Goal: Transaction & Acquisition: Purchase product/service

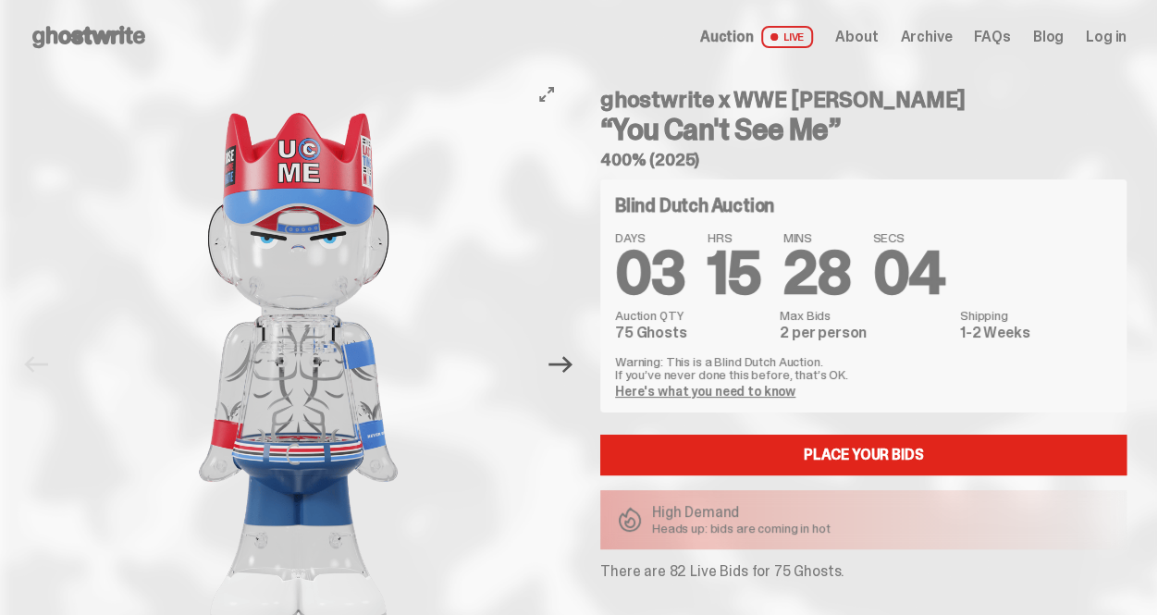
click at [561, 364] on icon "Next" at bounding box center [561, 364] width 24 height 17
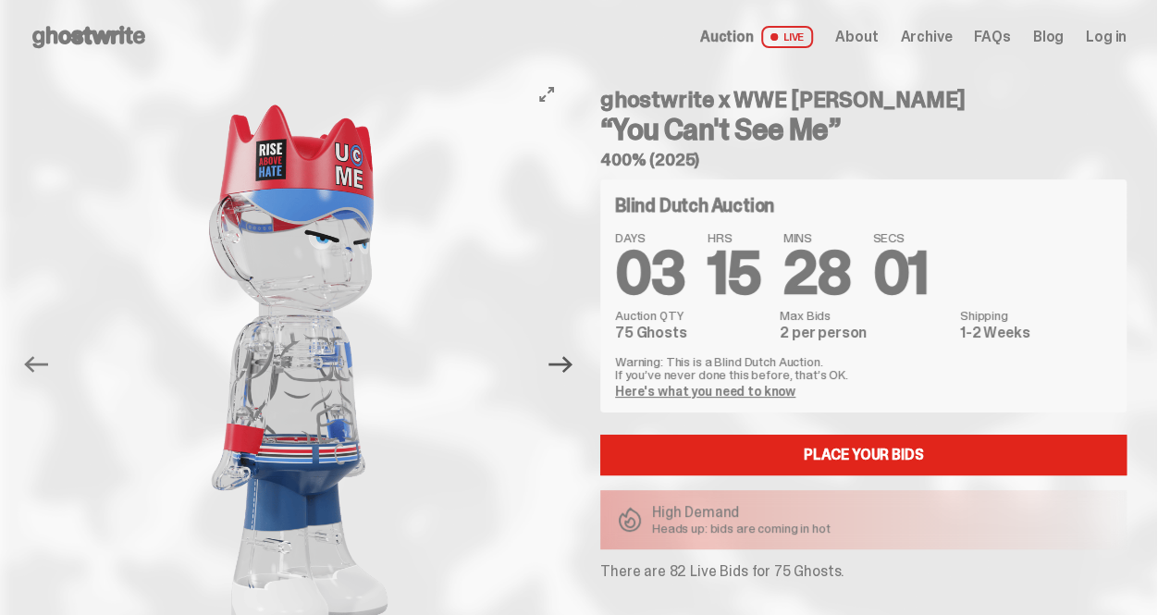
click at [561, 364] on icon "Next" at bounding box center [561, 364] width 24 height 17
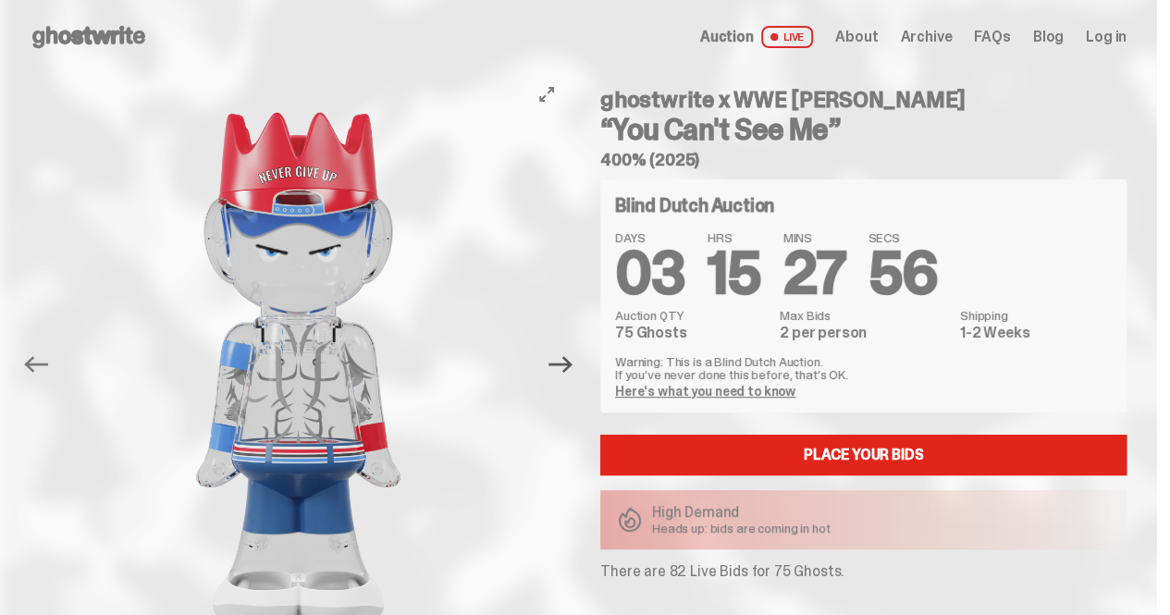
click at [561, 364] on icon "Next" at bounding box center [561, 364] width 24 height 17
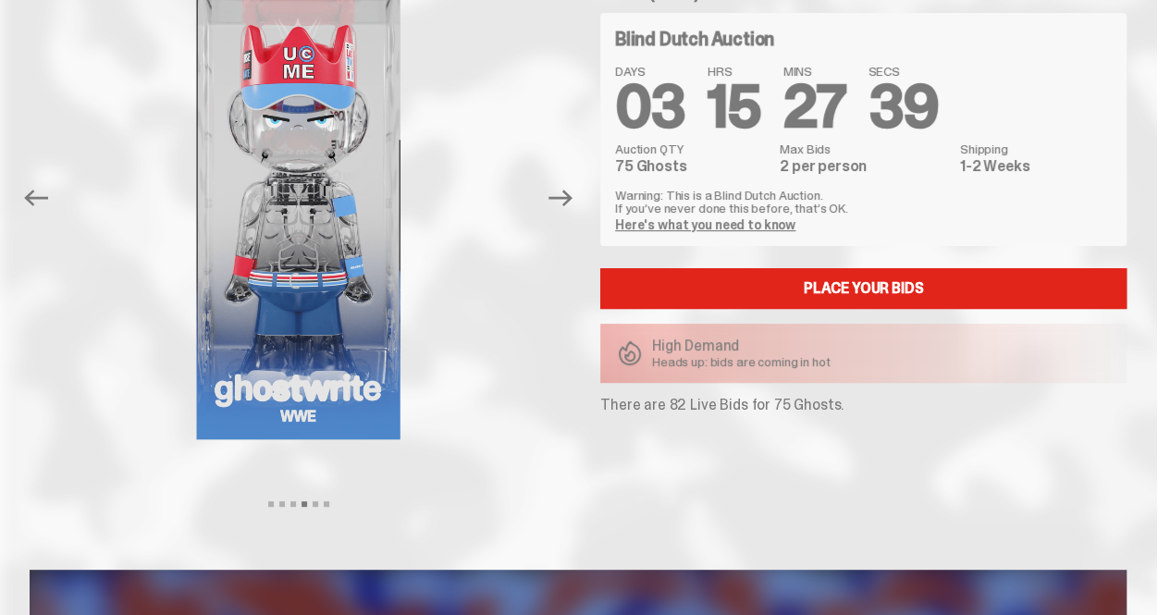
scroll to position [110, 0]
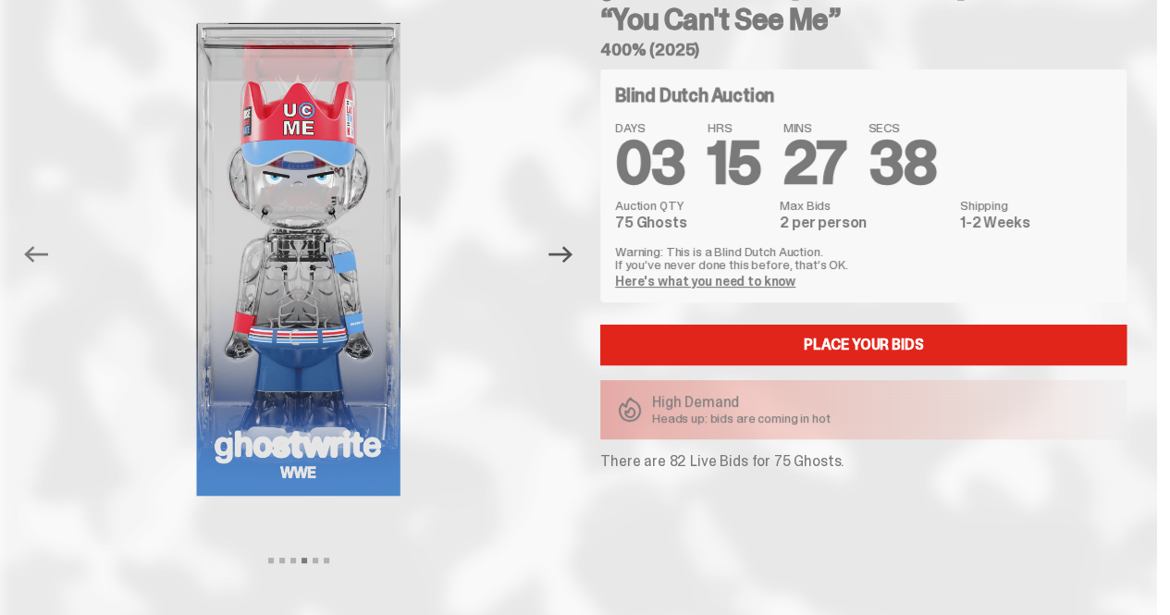
click at [573, 262] on icon "Next" at bounding box center [561, 254] width 24 height 24
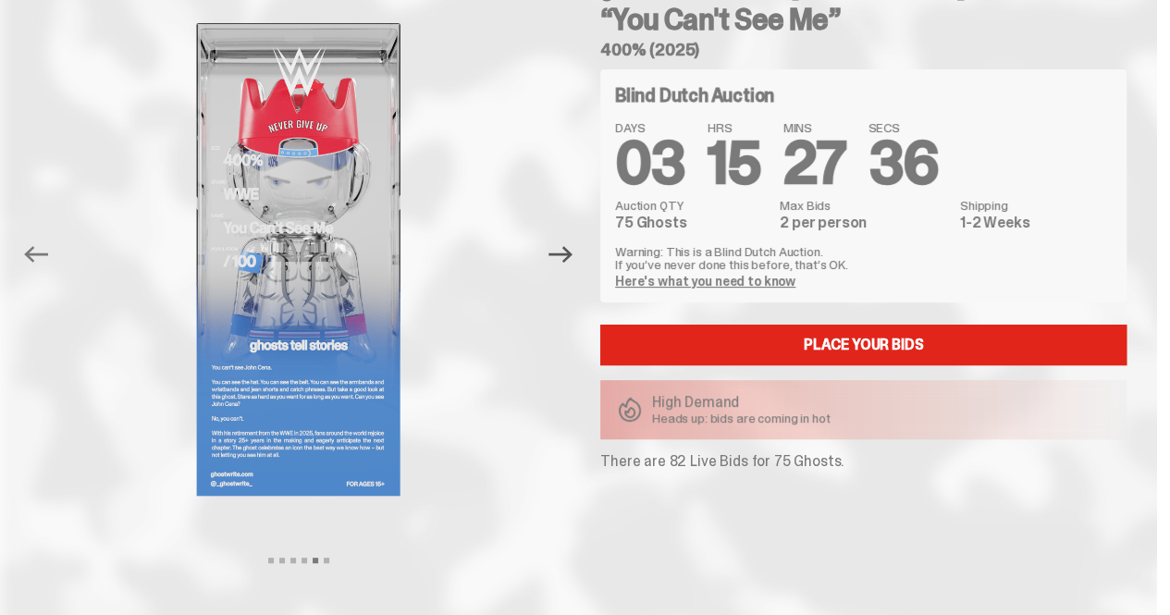
click at [573, 262] on icon "Next" at bounding box center [561, 254] width 24 height 24
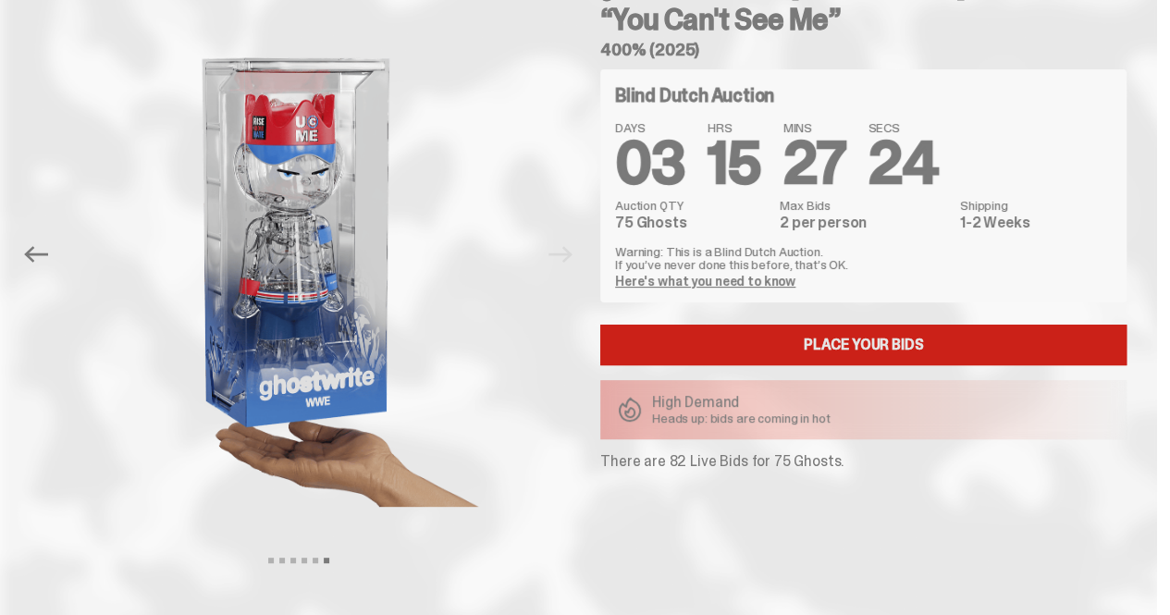
click at [833, 341] on link "Place your Bids" at bounding box center [863, 345] width 526 height 41
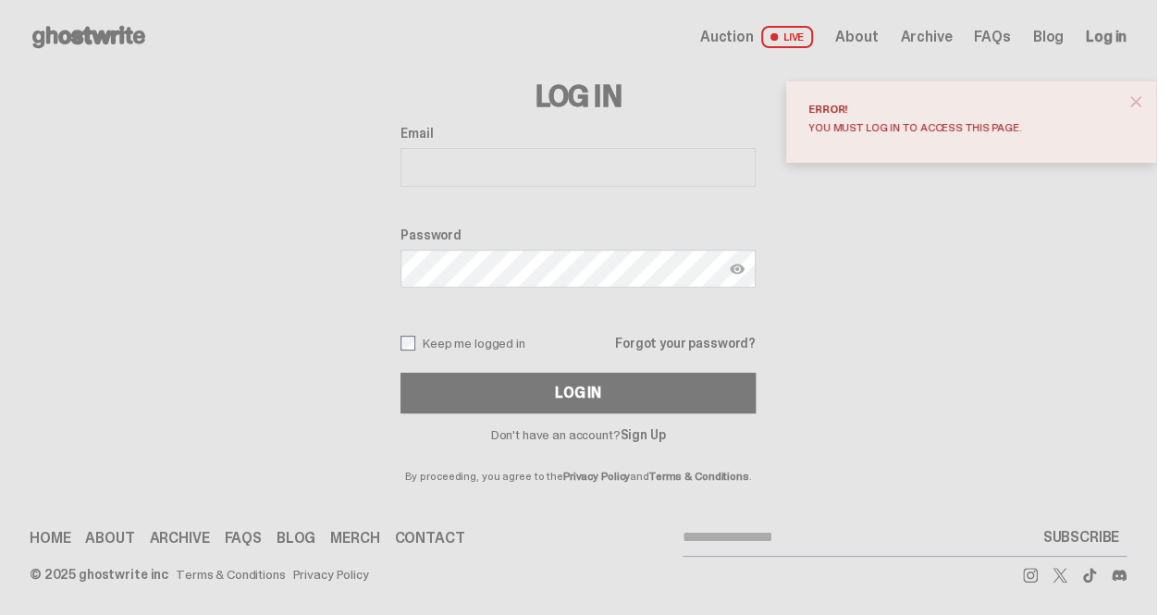
type input "**********"
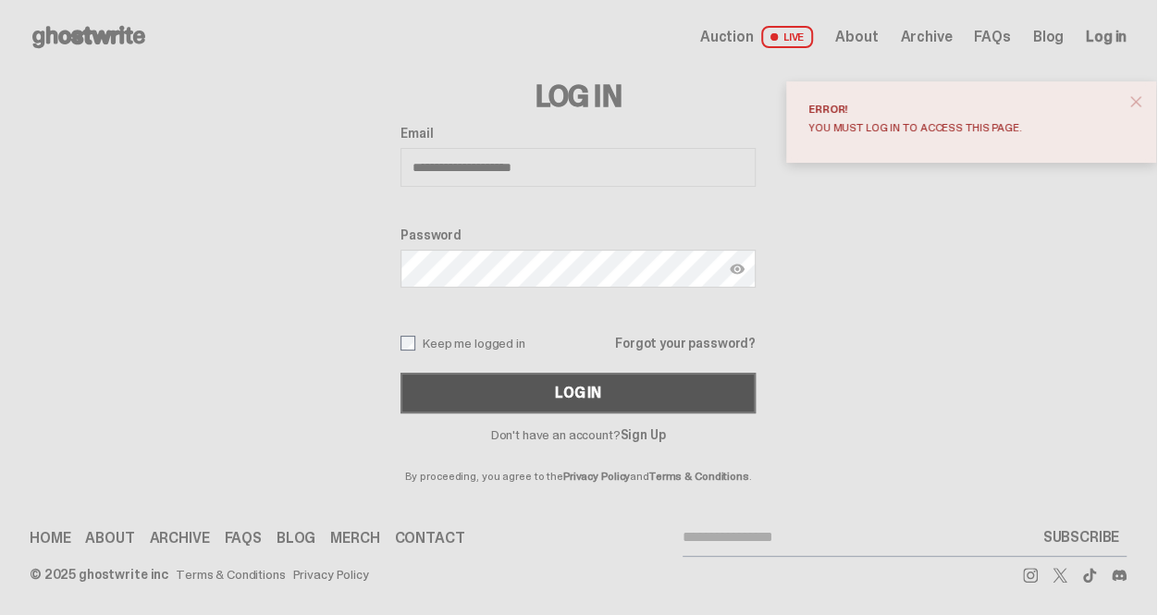
click at [556, 387] on button "Log In" at bounding box center [578, 393] width 355 height 41
